Goal: Task Accomplishment & Management: Complete application form

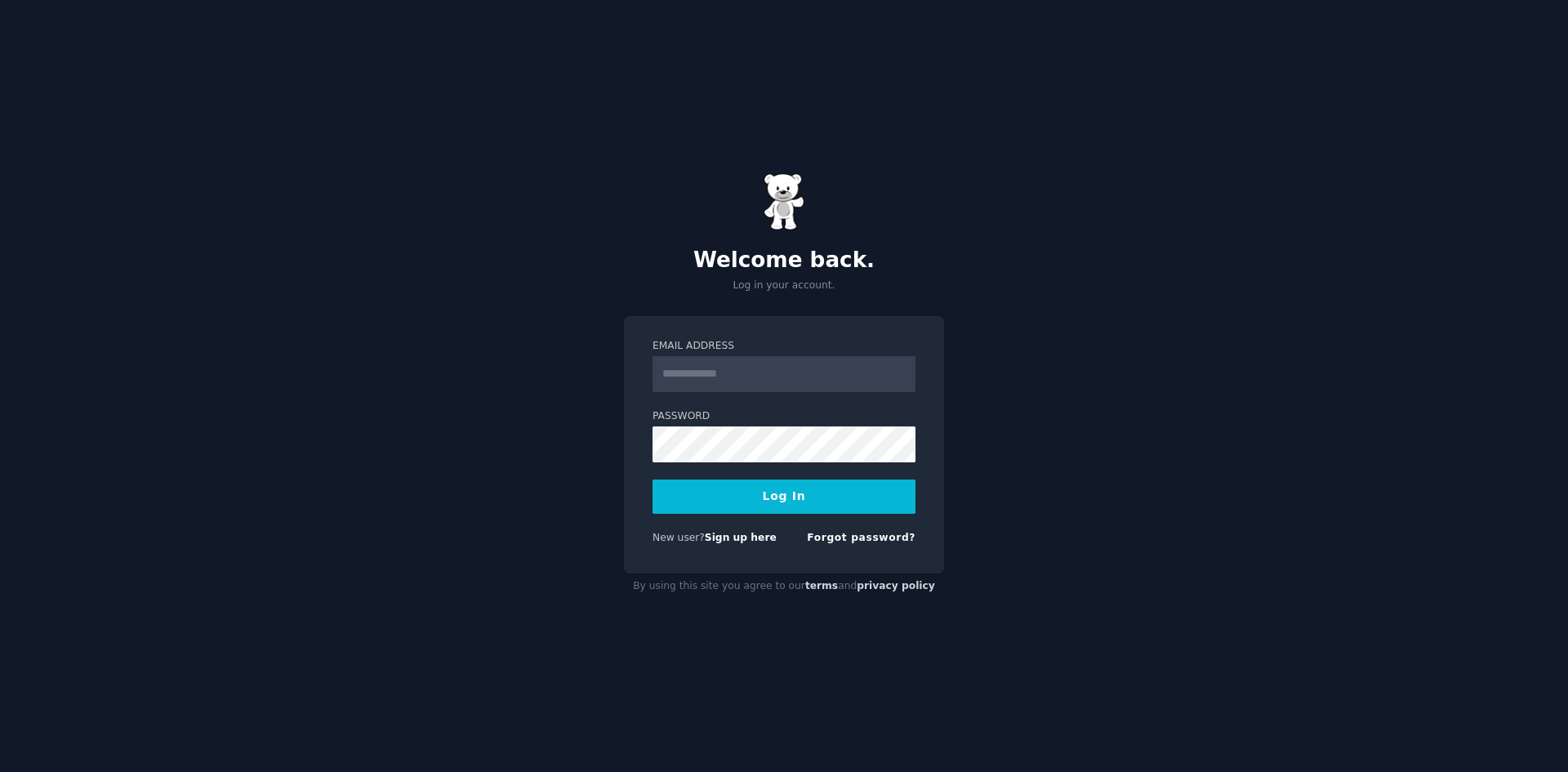
drag, startPoint x: 0, startPoint y: 0, endPoint x: 758, endPoint y: 392, distance: 853.4
click at [758, 386] on input "Email Address" at bounding box center [784, 374] width 263 height 36
click at [827, 395] on form "Email Address Password Log In New user? Sign up here Forgot password?" at bounding box center [784, 445] width 263 height 213
click at [838, 379] on input "Email Address" at bounding box center [784, 374] width 263 height 36
type input "**********"
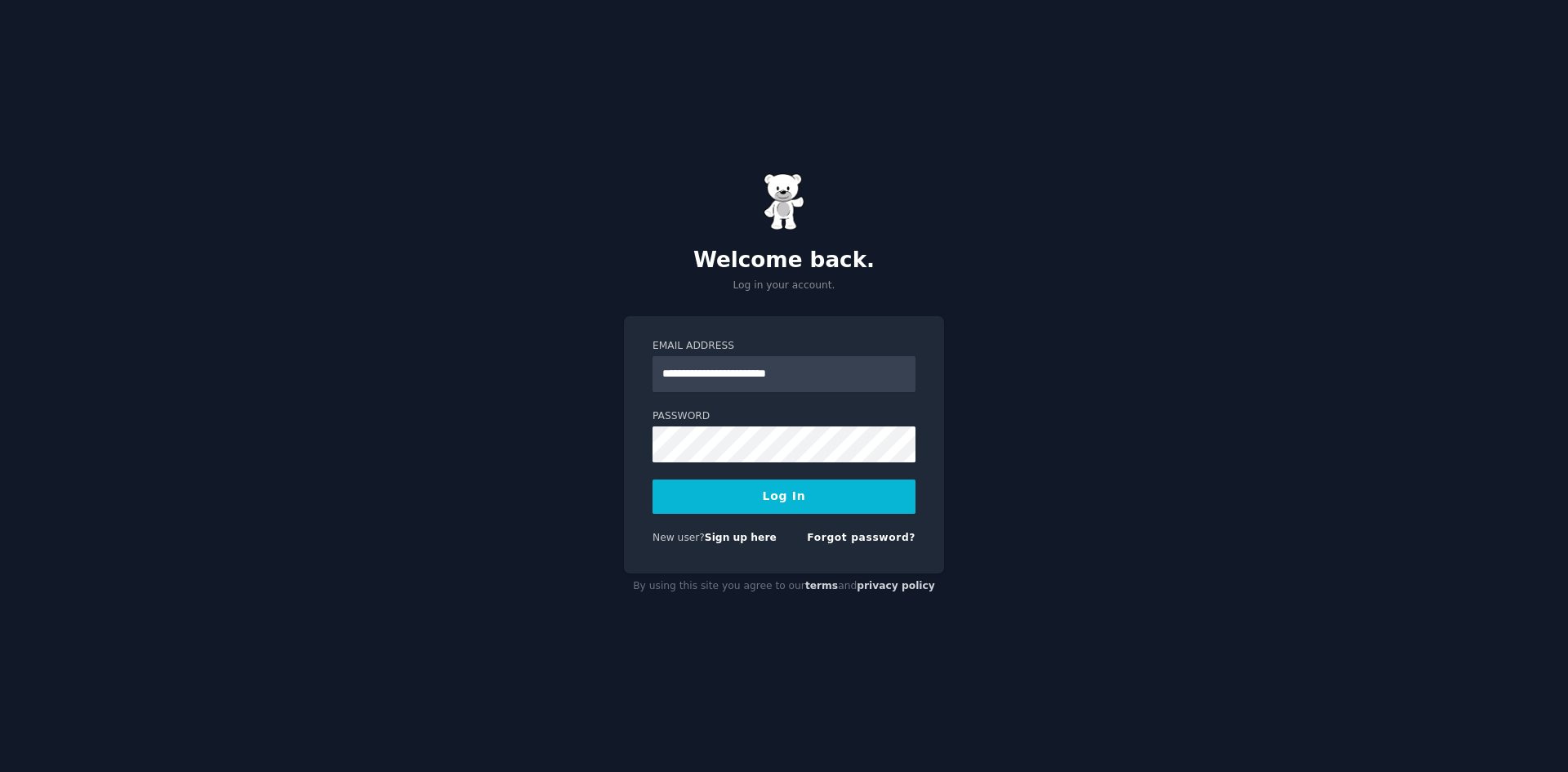
click at [788, 498] on button "Log In" at bounding box center [784, 497] width 263 height 34
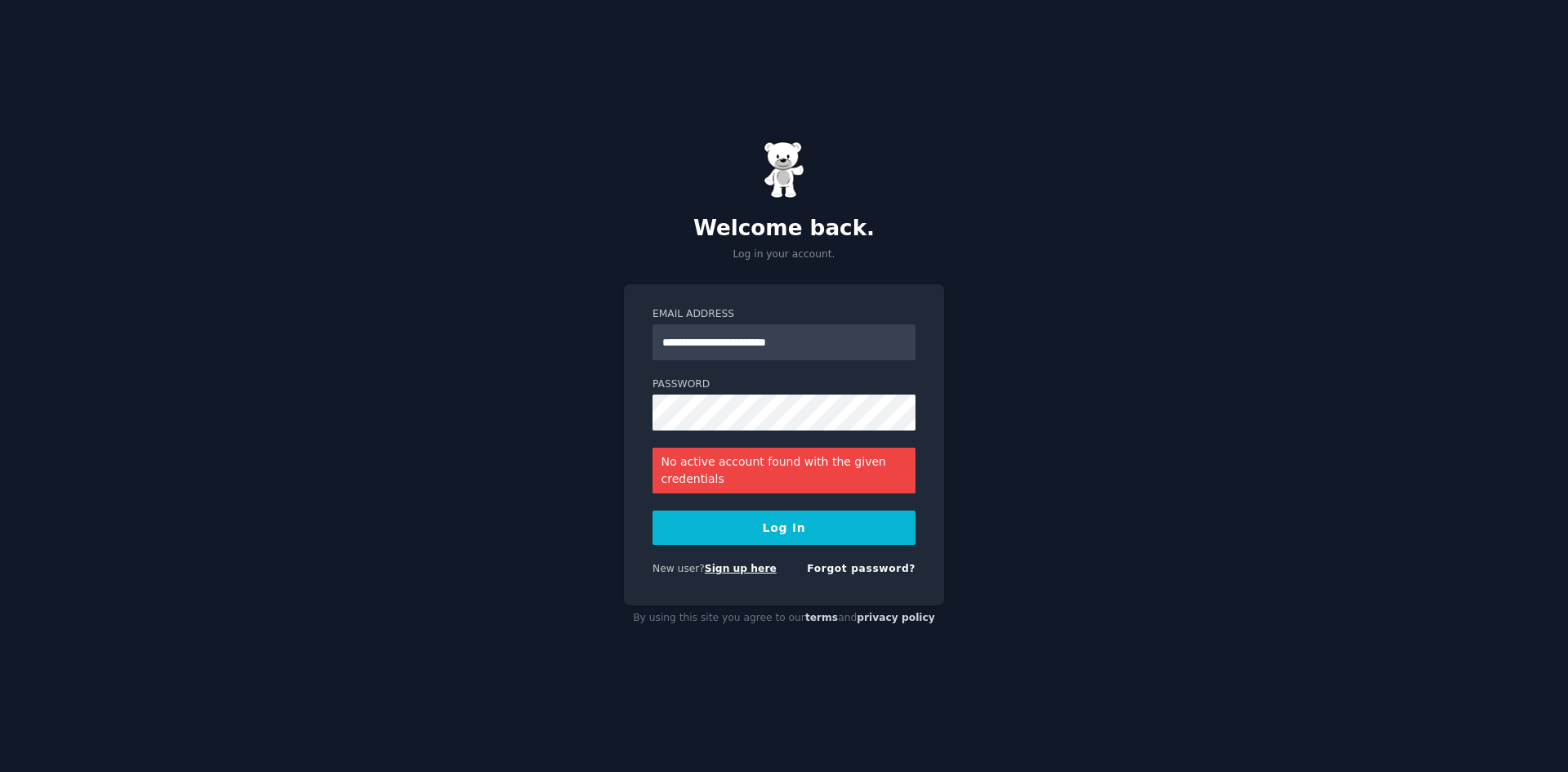
click at [745, 567] on link "Sign up here" at bounding box center [741, 568] width 72 height 12
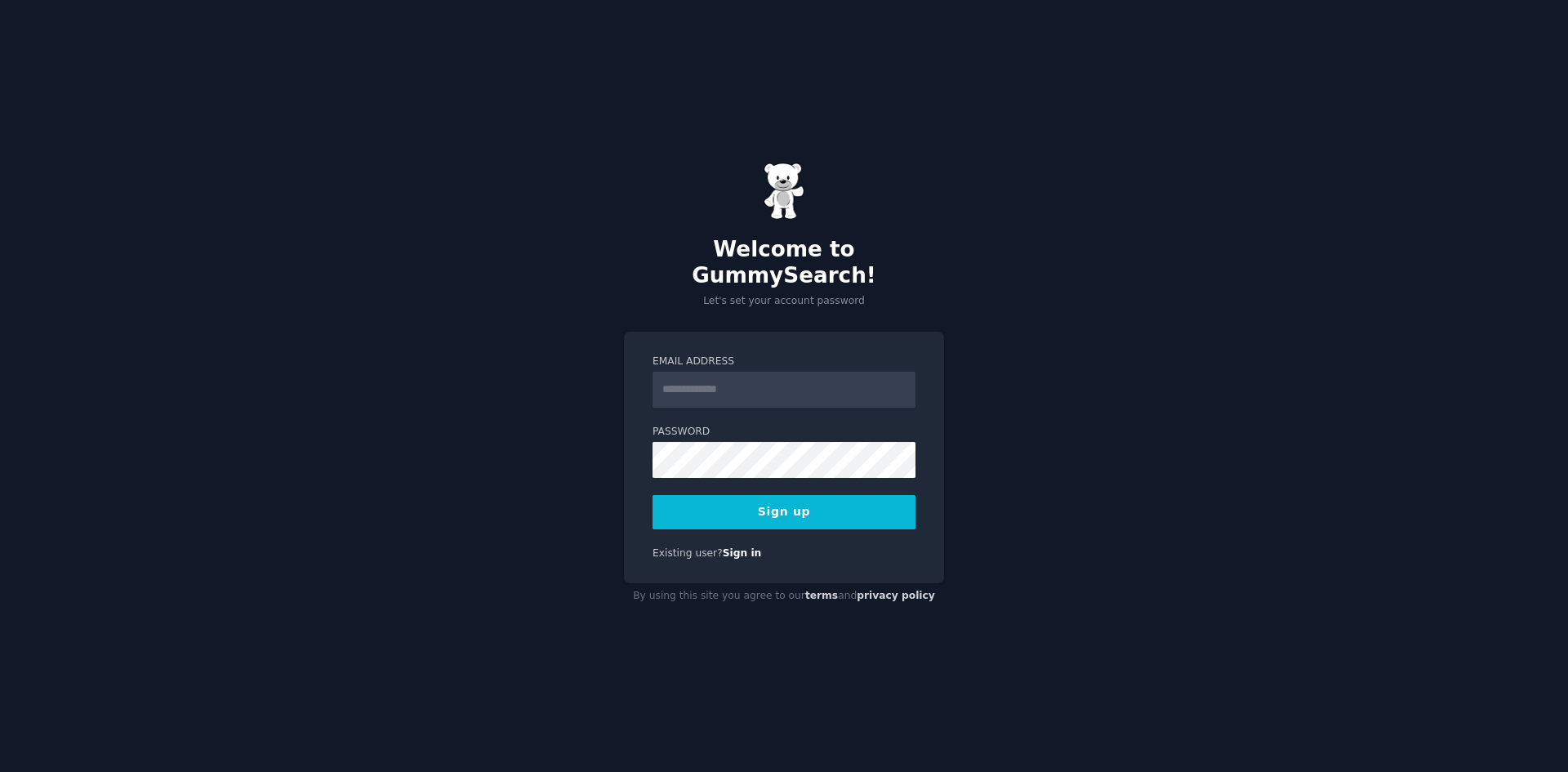
click at [785, 377] on input "Email Address" at bounding box center [784, 389] width 263 height 36
click at [775, 385] on input "Email Address" at bounding box center [784, 389] width 263 height 36
type input "**********"
click at [781, 502] on button "Sign up" at bounding box center [784, 512] width 263 height 34
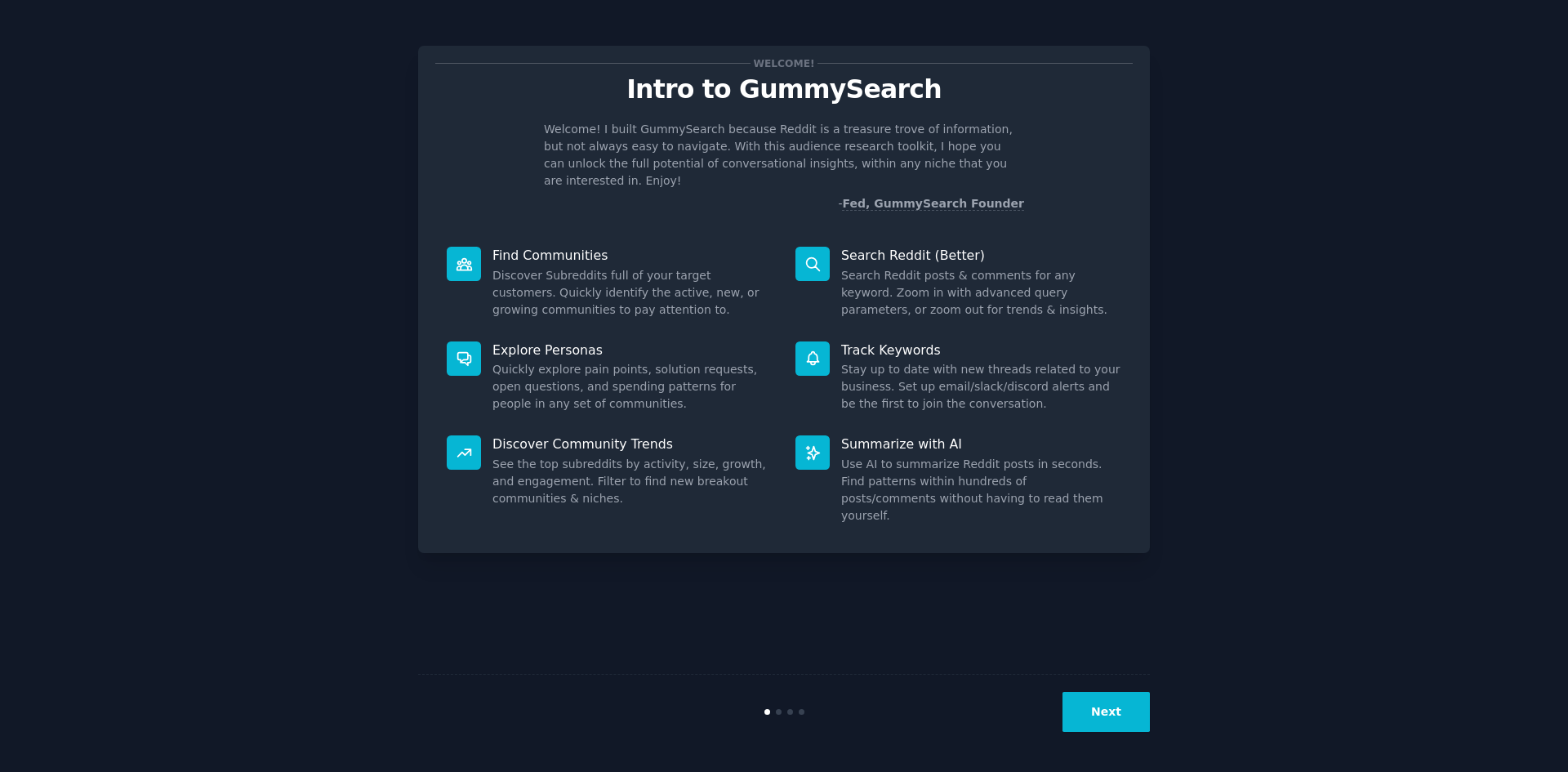
click at [1112, 718] on button "Next" at bounding box center [1105, 711] width 87 height 40
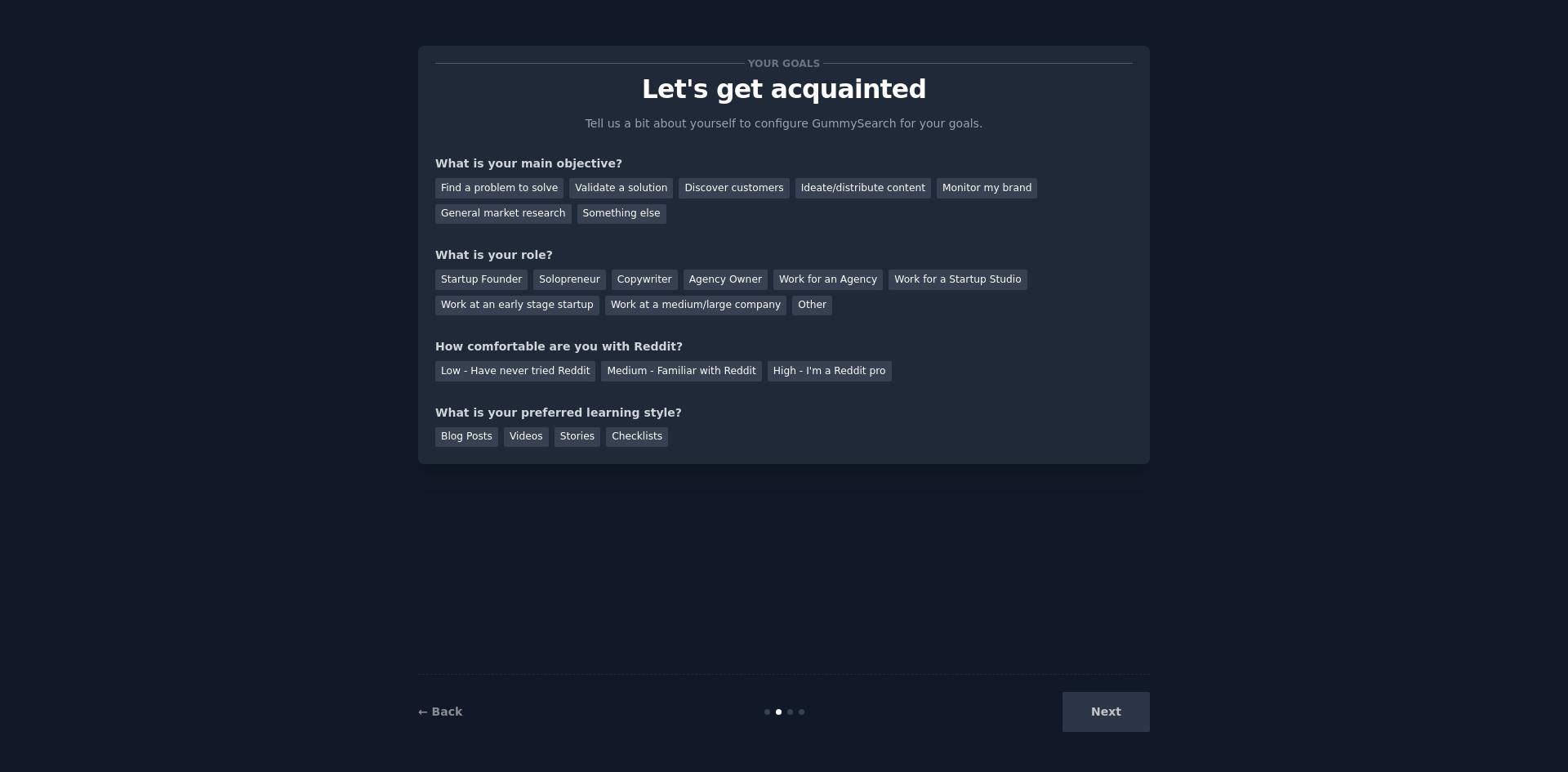
click at [1112, 717] on div "Next" at bounding box center [1027, 711] width 244 height 40
click at [767, 366] on div "High - I'm a Reddit pro" at bounding box center [829, 371] width 124 height 21
click at [605, 305] on div "Work at a medium/large company" at bounding box center [696, 306] width 181 height 21
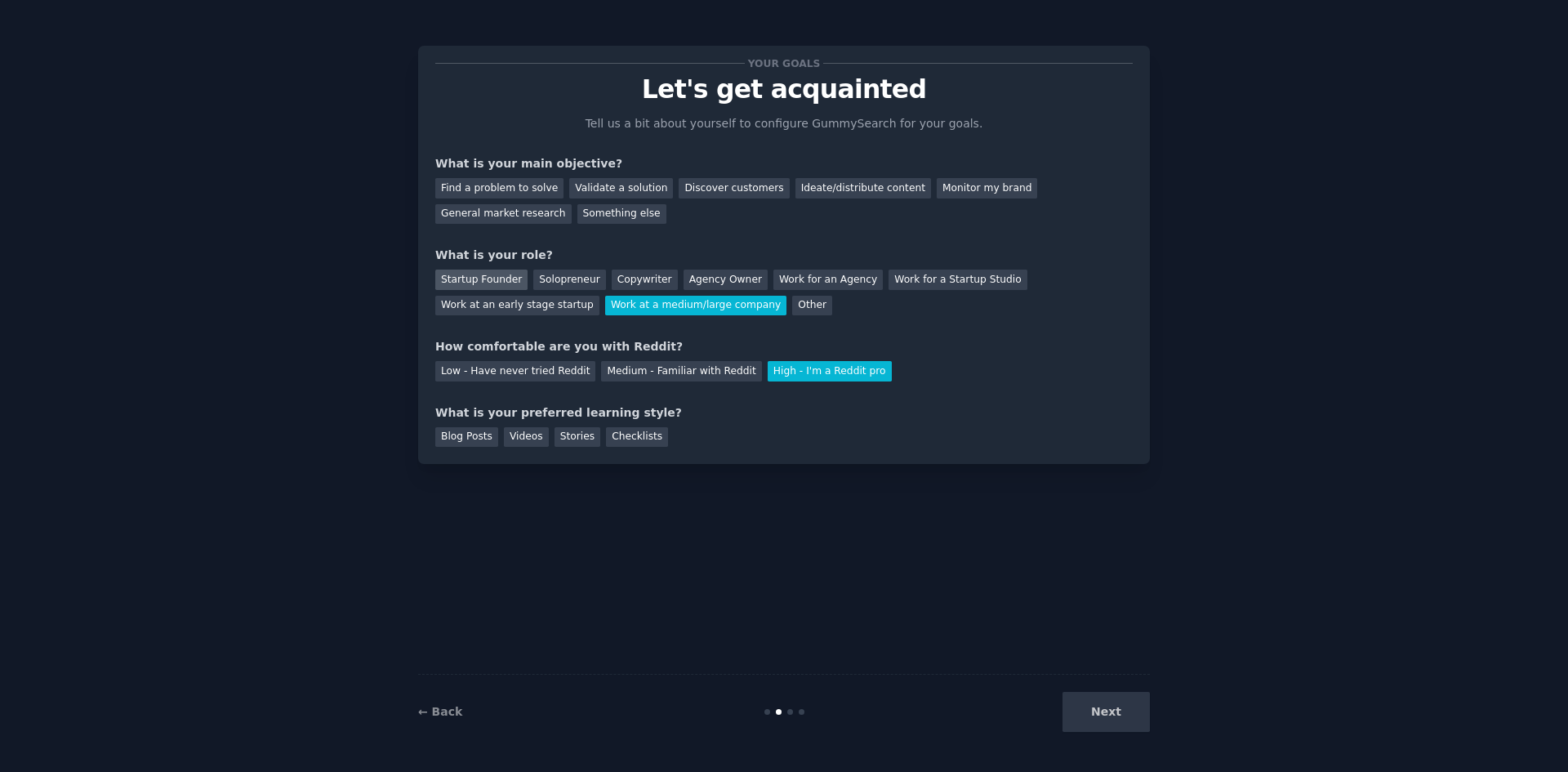
click at [485, 273] on div "Startup Founder" at bounding box center [481, 280] width 92 height 21
click at [506, 188] on div "Find a problem to solve" at bounding box center [498, 188] width 128 height 21
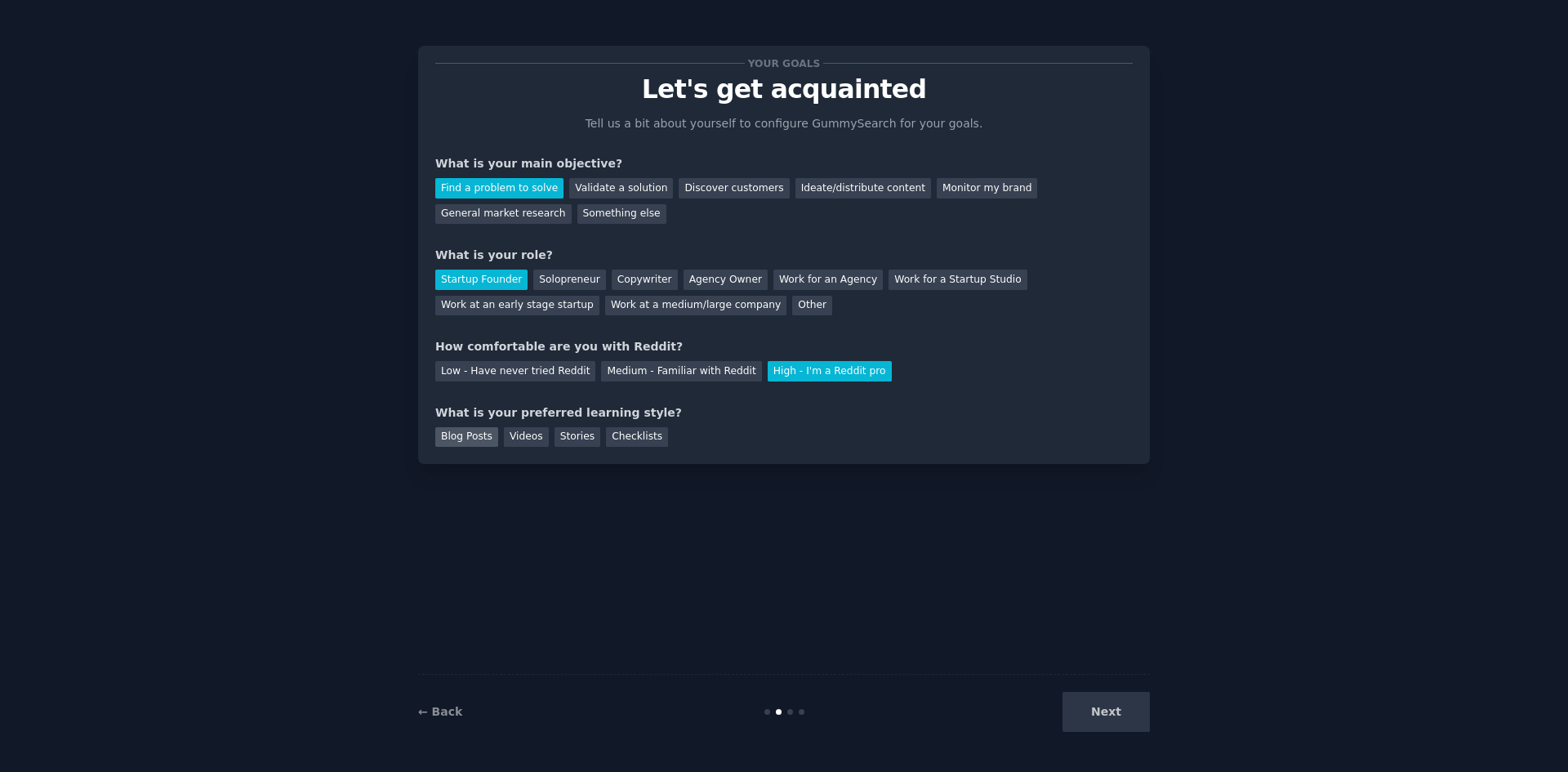
click at [450, 436] on div "Blog Posts" at bounding box center [466, 437] width 63 height 21
click at [1095, 712] on button "Next" at bounding box center [1105, 711] width 87 height 40
